Goal: Task Accomplishment & Management: Use online tool/utility

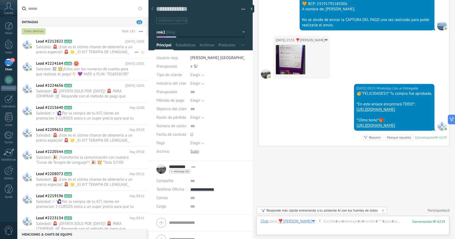
click at [85, 50] on span "Salesbot: 🚨 ¡Este es el último chance de obtenerlo a un precio especial! 🚨 🌟 _E…" at bounding box center [85, 49] width 98 height 10
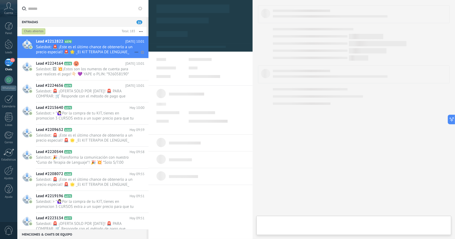
type textarea "**********"
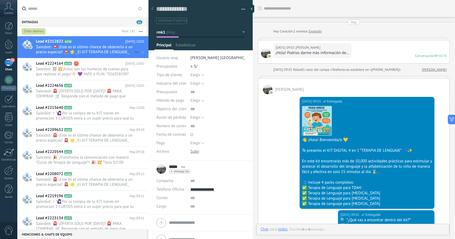
scroll to position [427, 0]
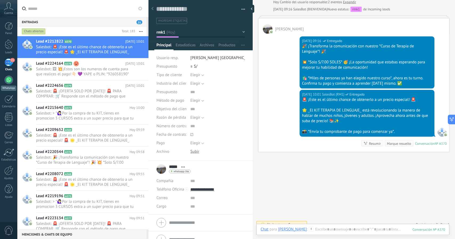
click at [6, 84] on link "WhatsApp" at bounding box center [8, 83] width 17 height 15
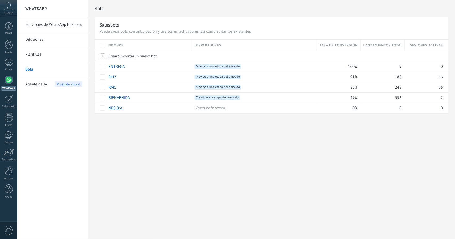
drag, startPoint x: 137, startPoint y: 142, endPoint x: 131, endPoint y: 138, distance: 7.2
click at [131, 138] on div "Bots Salesbots Puede crear bots con anticipación y usarlos en activadores, así …" at bounding box center [271, 119] width 367 height 239
drag, startPoint x: 131, startPoint y: 138, endPoint x: 128, endPoint y: 136, distance: 4.0
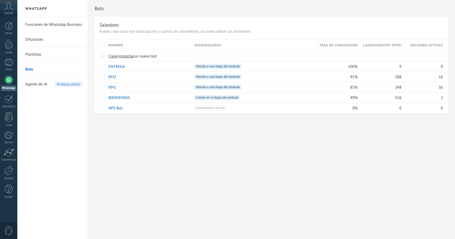
click at [128, 136] on div "Bots Salesbots Puede crear bots con anticipación y usarlos en activadores, así …" at bounding box center [271, 119] width 367 height 239
drag, startPoint x: 128, startPoint y: 136, endPoint x: 125, endPoint y: 133, distance: 3.8
click at [125, 133] on div "Bots Salesbots Puede crear bots con anticipación y usarlos en activadores, así …" at bounding box center [271, 119] width 367 height 239
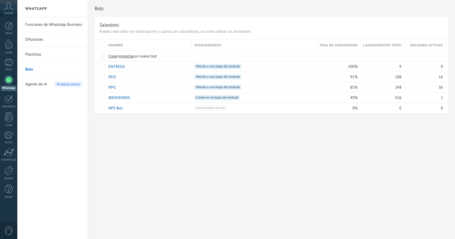
click at [125, 133] on div "Bots Salesbots Puede crear bots con anticipación y usarlos en activadores, así …" at bounding box center [271, 119] width 367 height 239
click at [7, 64] on div at bounding box center [9, 63] width 9 height 8
